Goal: Task Accomplishment & Management: Manage account settings

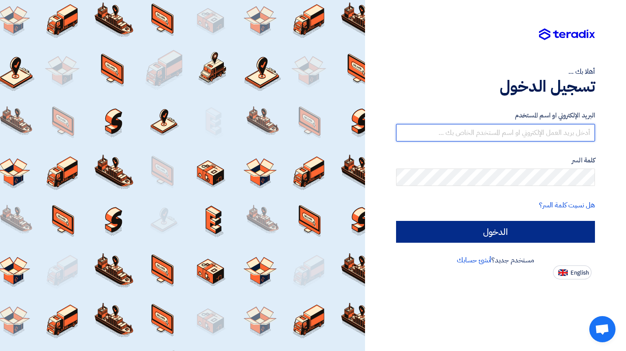
type input "[EMAIL_ADDRESS][DOMAIN_NAME]"
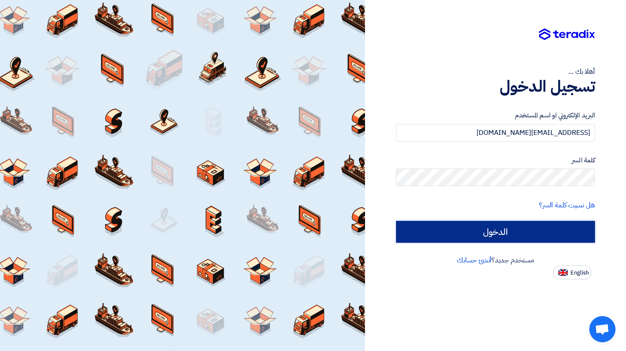
click at [449, 232] on input "الدخول" at bounding box center [495, 232] width 199 height 22
type input "Sign in"
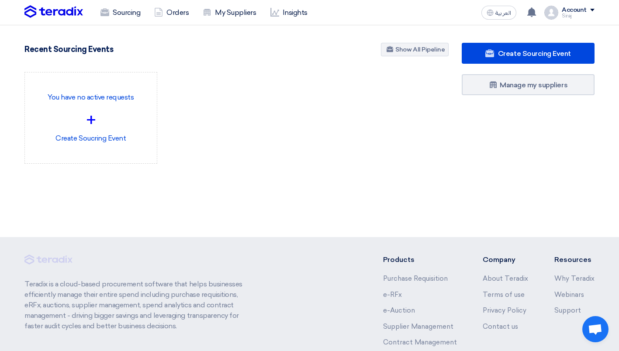
click at [565, 12] on div "Account" at bounding box center [574, 10] width 25 height 7
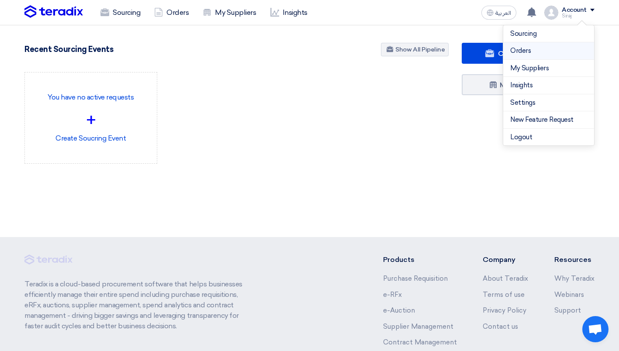
click at [534, 48] on link "Orders" at bounding box center [548, 51] width 77 height 10
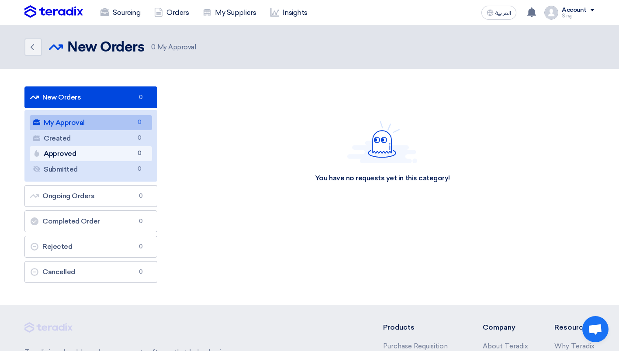
click at [83, 156] on link "Approved Approved 0" at bounding box center [91, 153] width 122 height 15
